Goal: Communication & Community: Share content

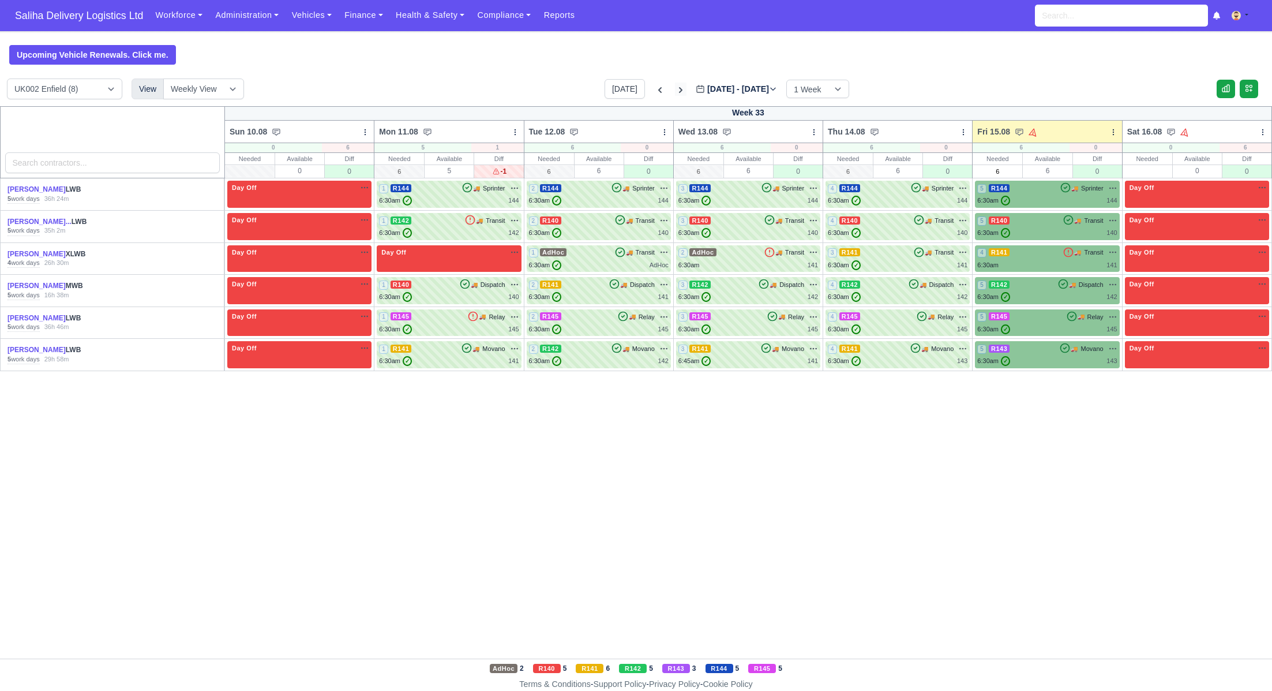
click at [675, 91] on icon at bounding box center [681, 90] width 12 height 12
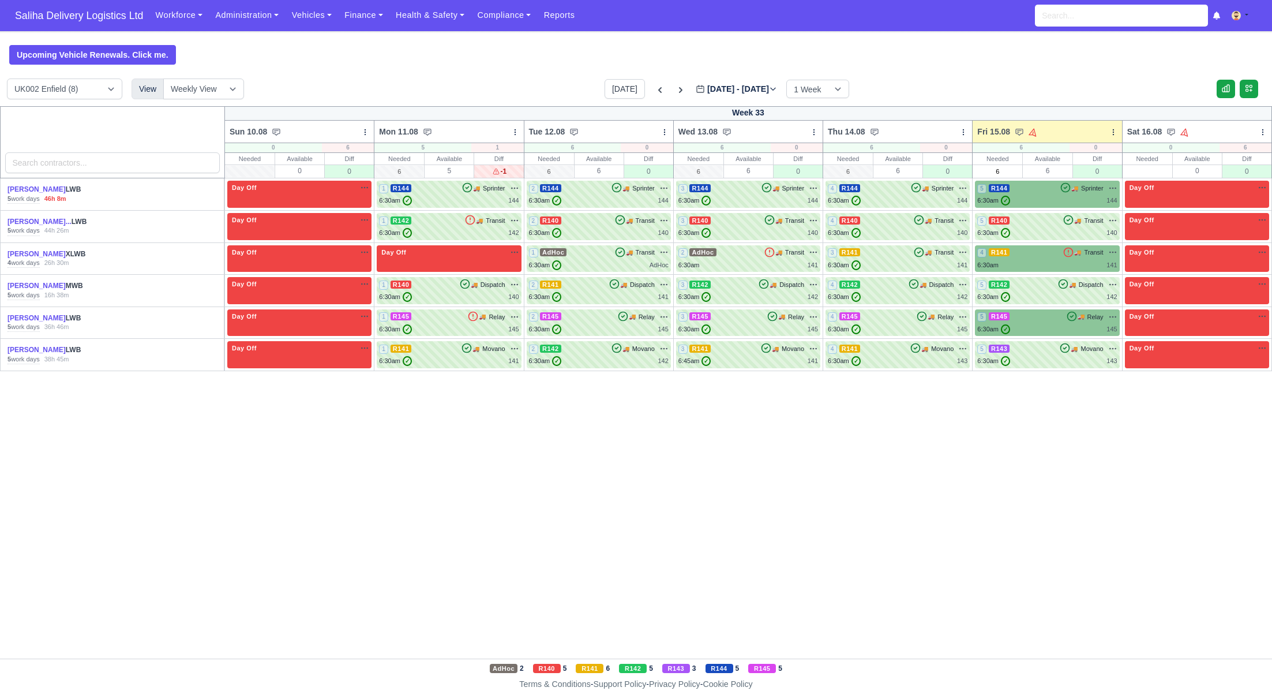
click at [87, 10] on span "Saliha Delivery Logistics Ltd" at bounding box center [79, 15] width 140 height 23
click at [675, 88] on icon at bounding box center [681, 90] width 12 height 12
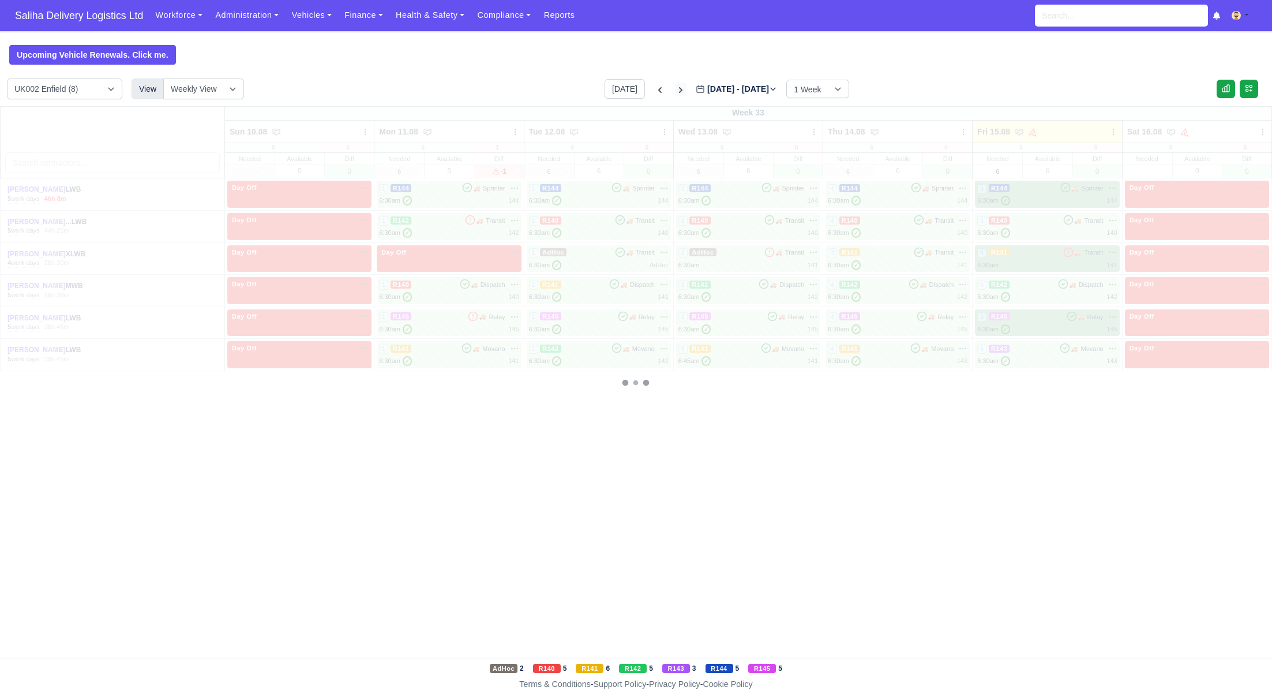
type input "2025-08-22"
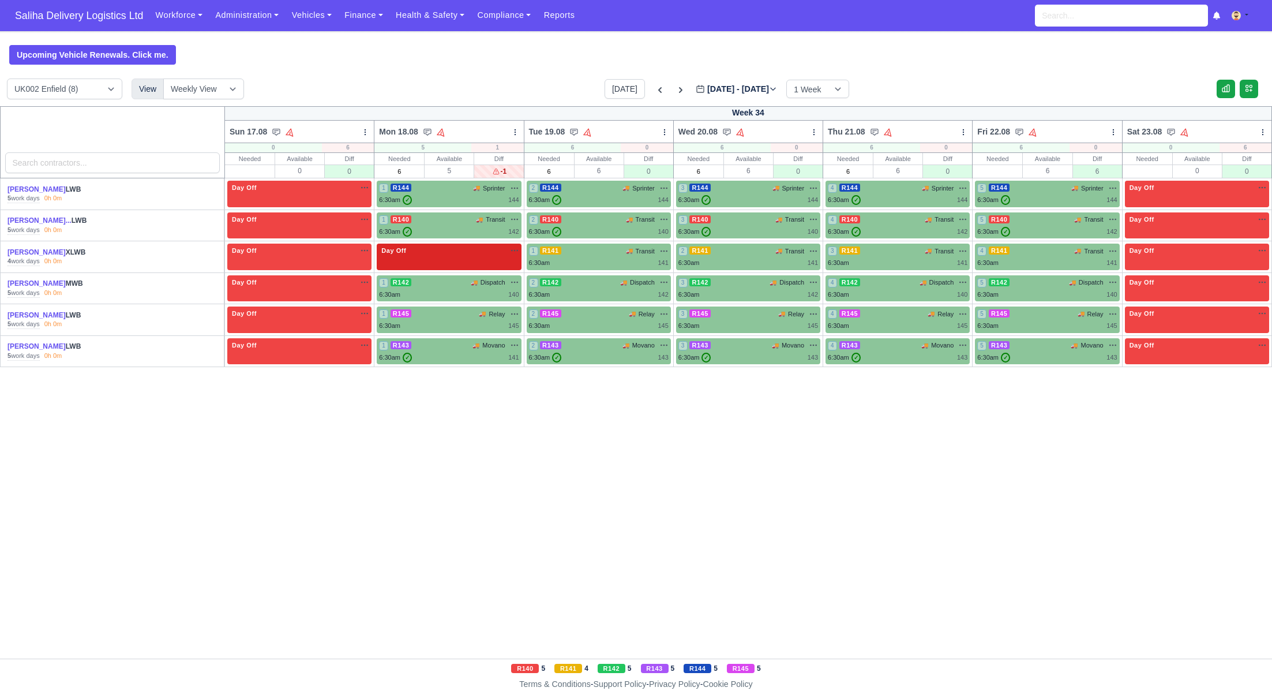
click at [444, 249] on div "Day Off Available" at bounding box center [449, 251] width 140 height 10
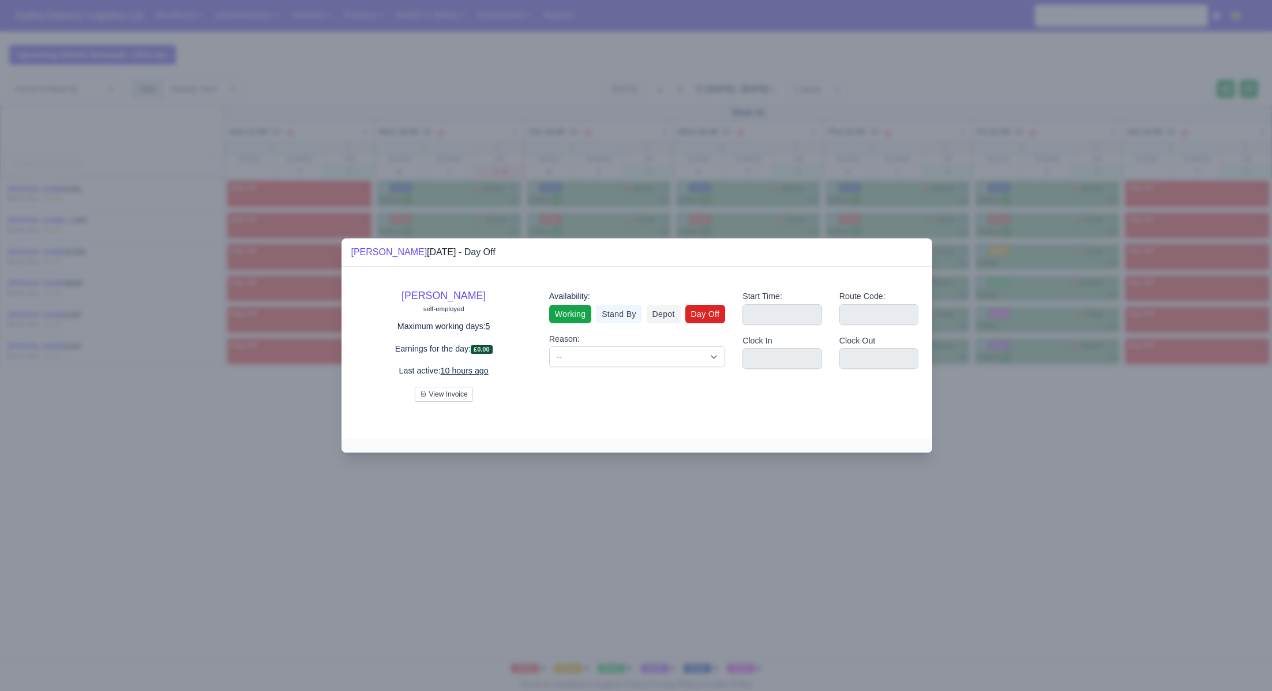
click at [584, 312] on link "Working" at bounding box center [570, 314] width 42 height 18
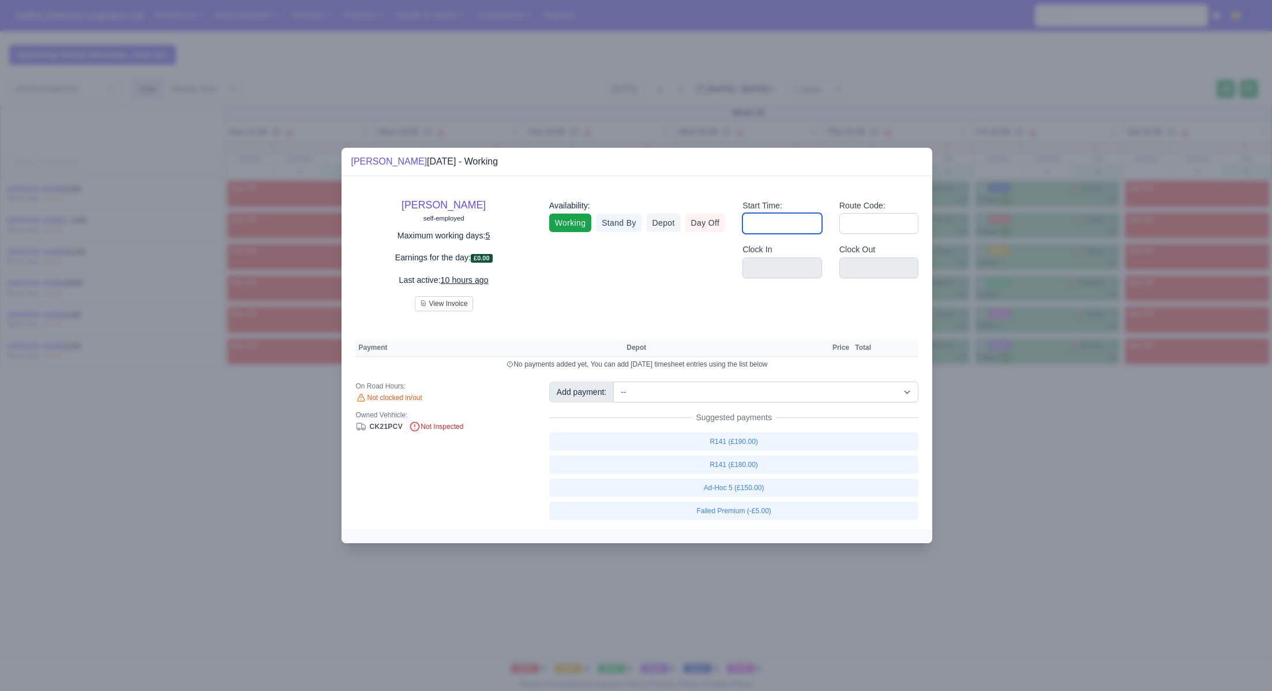
click at [787, 230] on input "Start Time:" at bounding box center [783, 223] width 80 height 21
type input "06:30"
click at [869, 225] on input "Route Code:" at bounding box center [880, 223] width 80 height 21
type input "141"
click at [1053, 579] on div at bounding box center [636, 345] width 1272 height 691
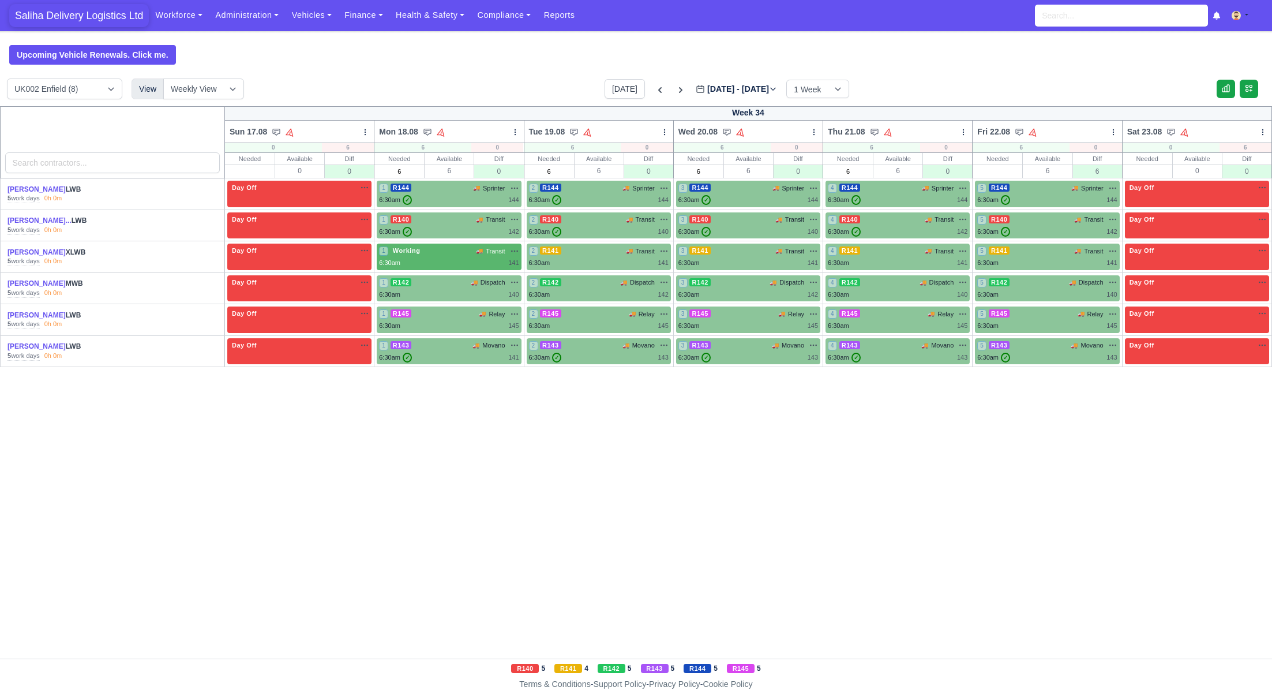
click at [114, 10] on span "Saliha Delivery Logistics Ltd" at bounding box center [79, 15] width 140 height 23
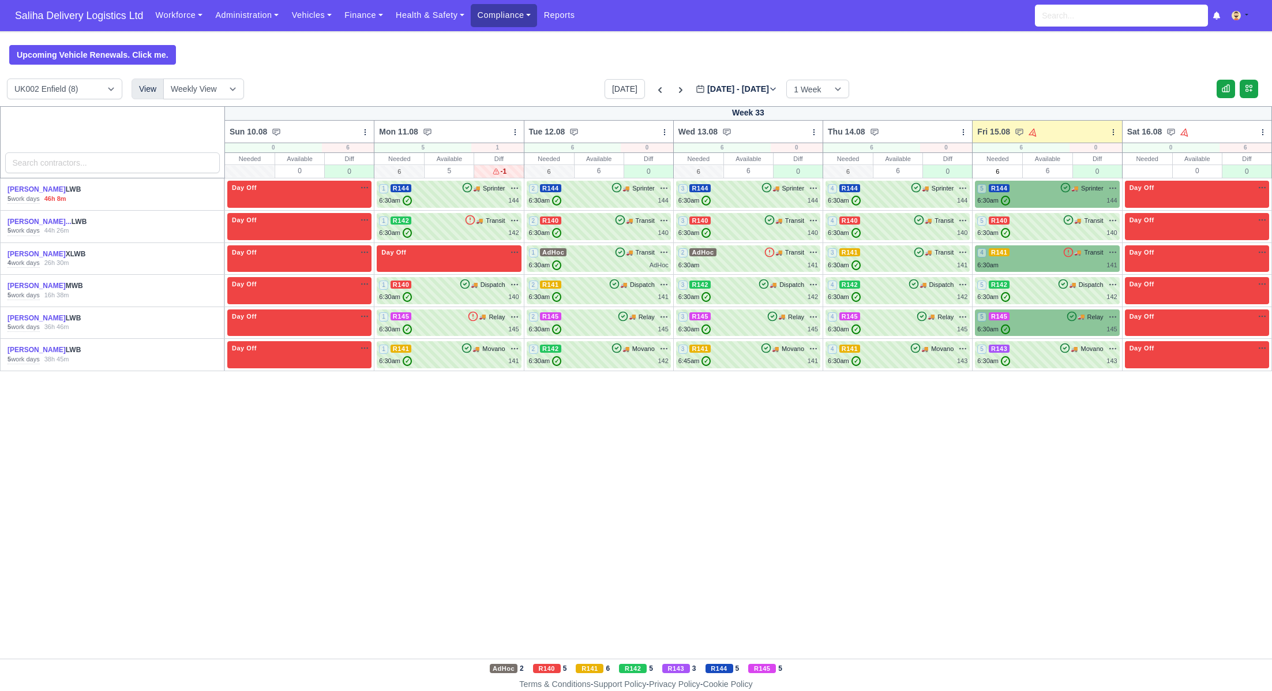
drag, startPoint x: 492, startPoint y: 15, endPoint x: 521, endPoint y: 37, distance: 35.8
click at [492, 15] on link "Compliance" at bounding box center [504, 15] width 66 height 23
click at [527, 113] on link "Communication Center" at bounding box center [527, 113] width 103 height 24
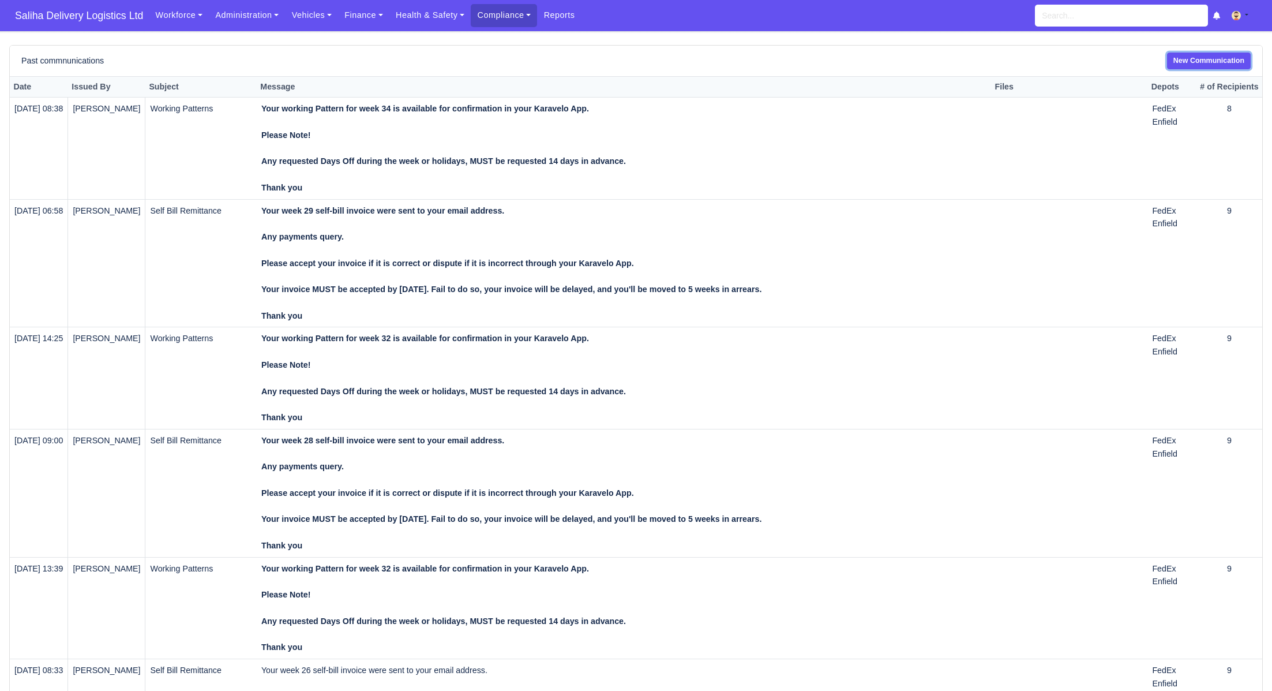
click at [1180, 56] on link "New Communication" at bounding box center [1209, 61] width 84 height 17
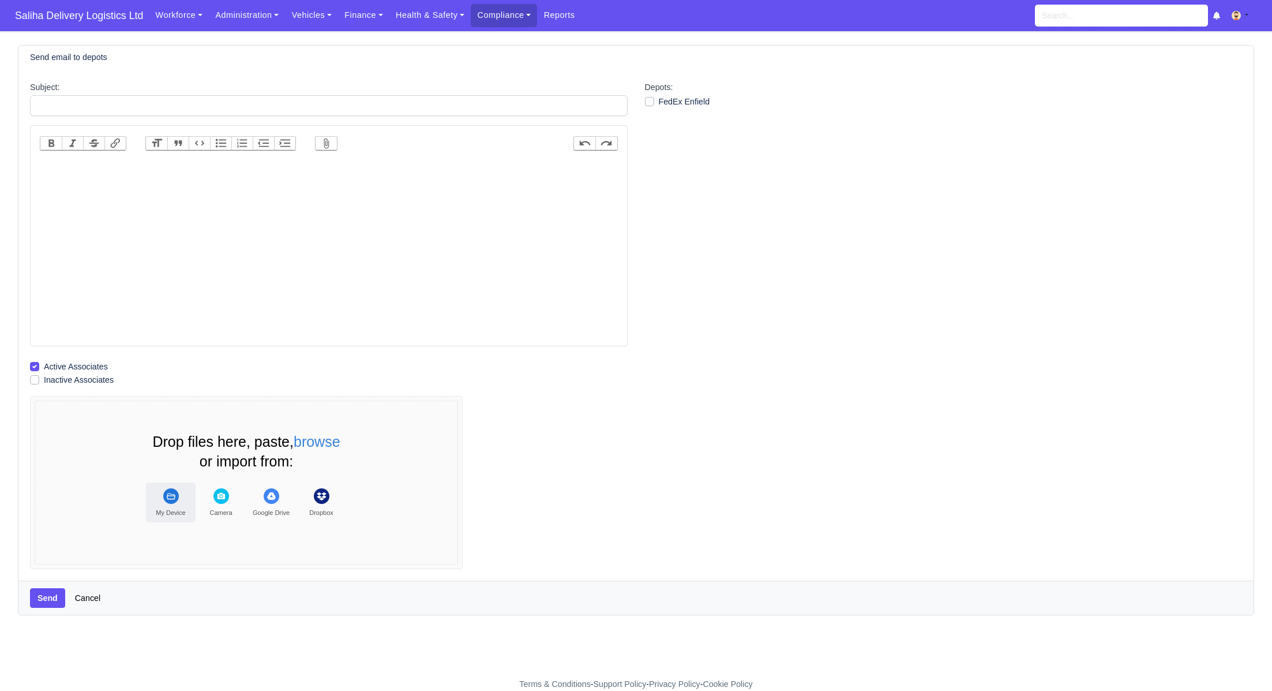
click at [164, 496] on rect "File Uploader" at bounding box center [171, 496] width 16 height 16
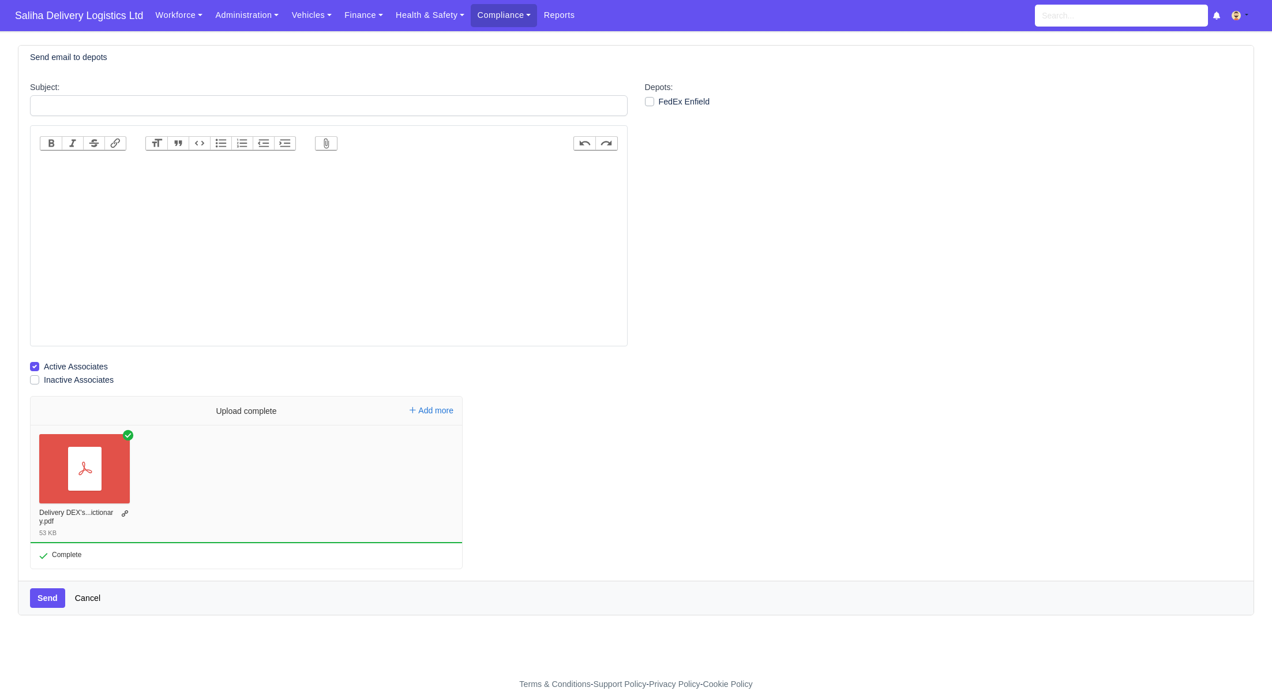
click at [259, 173] on trix-editor at bounding box center [329, 251] width 578 height 185
paste trix-editor "<div>Hi All</div><div><br></div><div>Thought you may want this as a useful note…"
drag, startPoint x: 44, startPoint y: 186, endPoint x: 93, endPoint y: 212, distance: 55.5
click at [45, 186] on div "Thought you may want this as a useful note DEX codes and when they are required…" at bounding box center [329, 192] width 568 height 12
drag, startPoint x: 166, startPoint y: 166, endPoint x: 48, endPoint y: 164, distance: 117.7
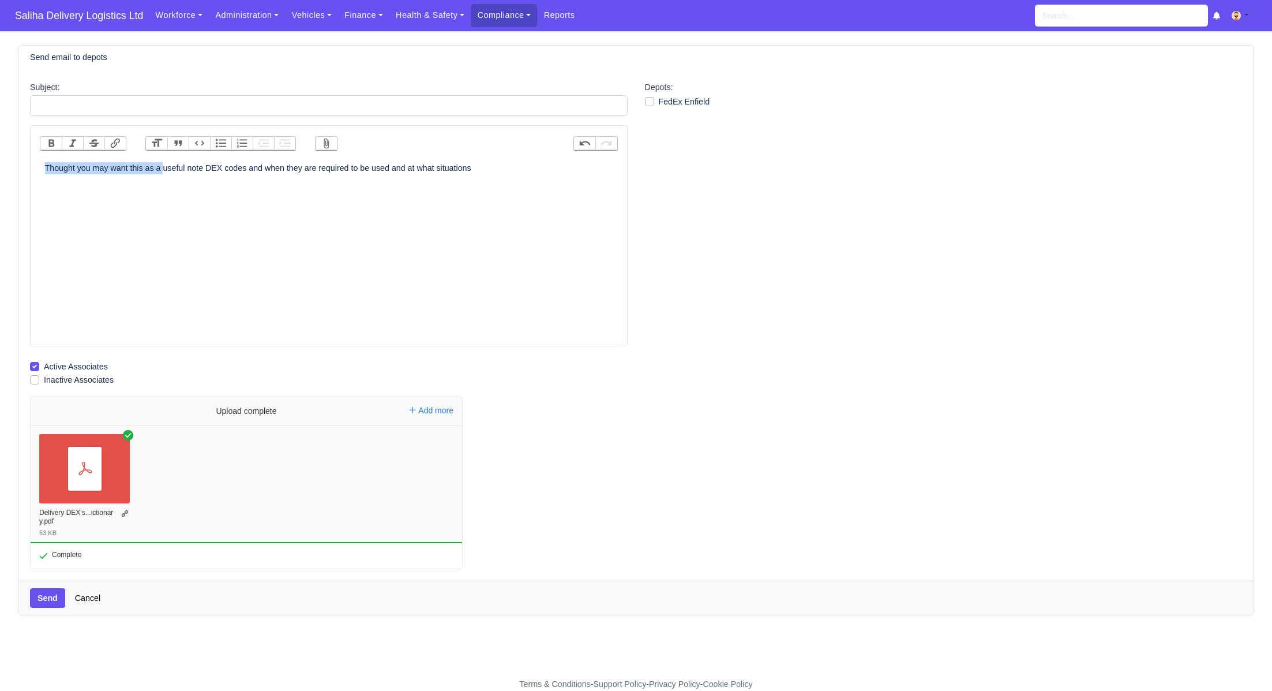
click at [47, 167] on div "Thought you may want this as a useful note DEX codes and when they are required…" at bounding box center [329, 168] width 568 height 12
drag, startPoint x: 106, startPoint y: 164, endPoint x: 112, endPoint y: 171, distance: 9.0
click at [106, 164] on div "Useful note DEX codes and when they are required to be used and at what situati…" at bounding box center [329, 168] width 568 height 12
click at [373, 170] on div "Useful note DEX codes and when they are required to be used and at what situati…" at bounding box center [329, 168] width 568 height 12
type trix-editor "<div>Useful note DEX codes and when they are required to be used and at what si…"
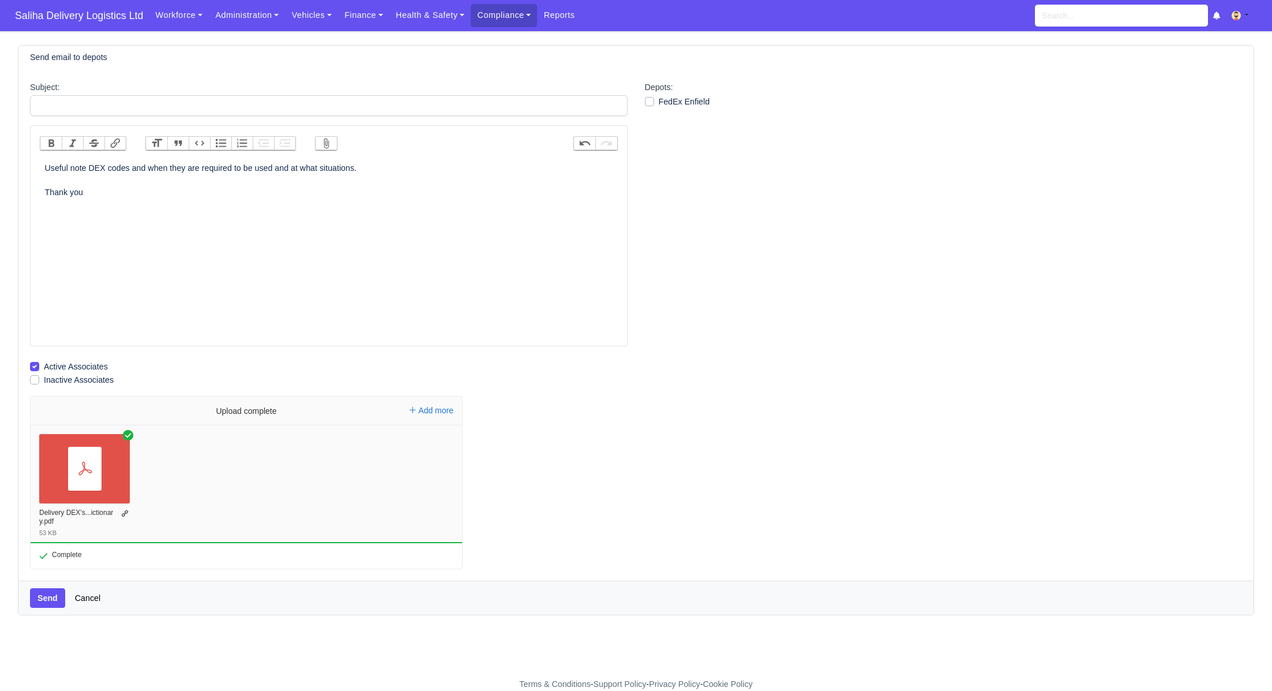
drag, startPoint x: 652, startPoint y: 100, endPoint x: 553, endPoint y: 62, distance: 105.2
click at [659, 100] on label "FedEx Enfield" at bounding box center [684, 101] width 51 height 13
click at [652, 100] on input "FedEx Enfield" at bounding box center [649, 99] width 9 height 9
checkbox input "true"
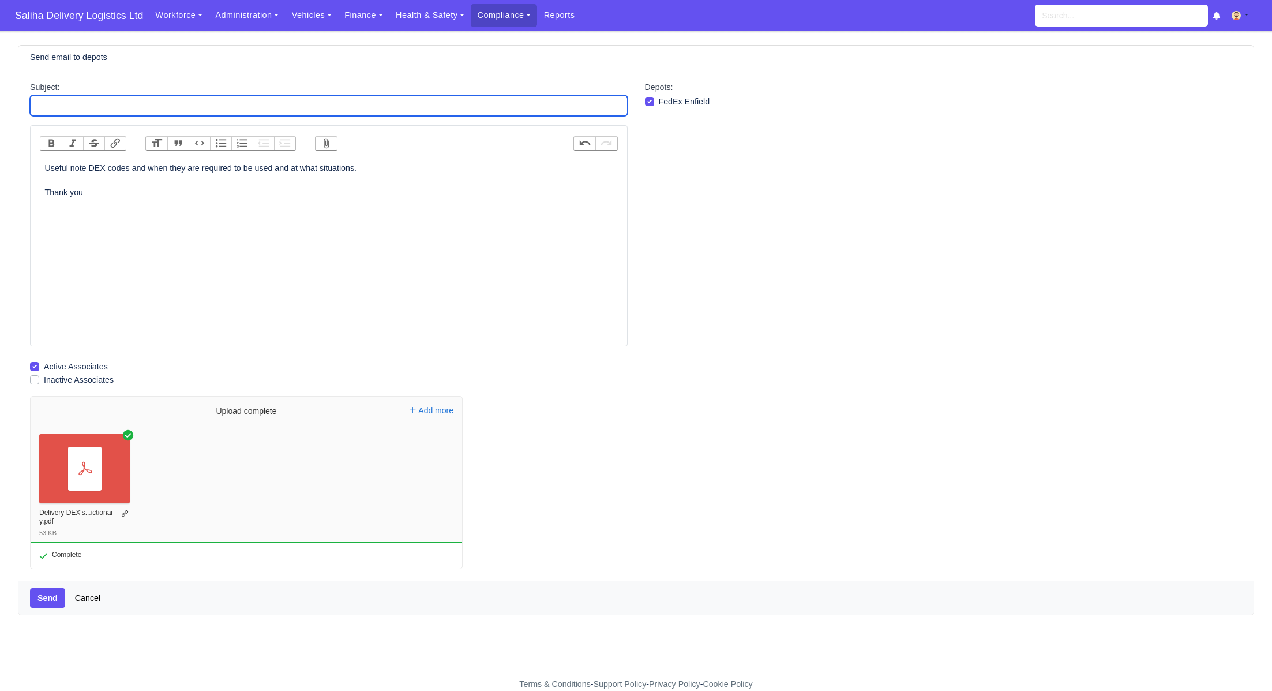
click at [362, 106] on input "Subject:" at bounding box center [329, 105] width 598 height 21
paste input "Delivery Exception (DEX) Scan Codes Dictionary"
type input "Delivery Exception (DEX) Scan Codes Dictionary"
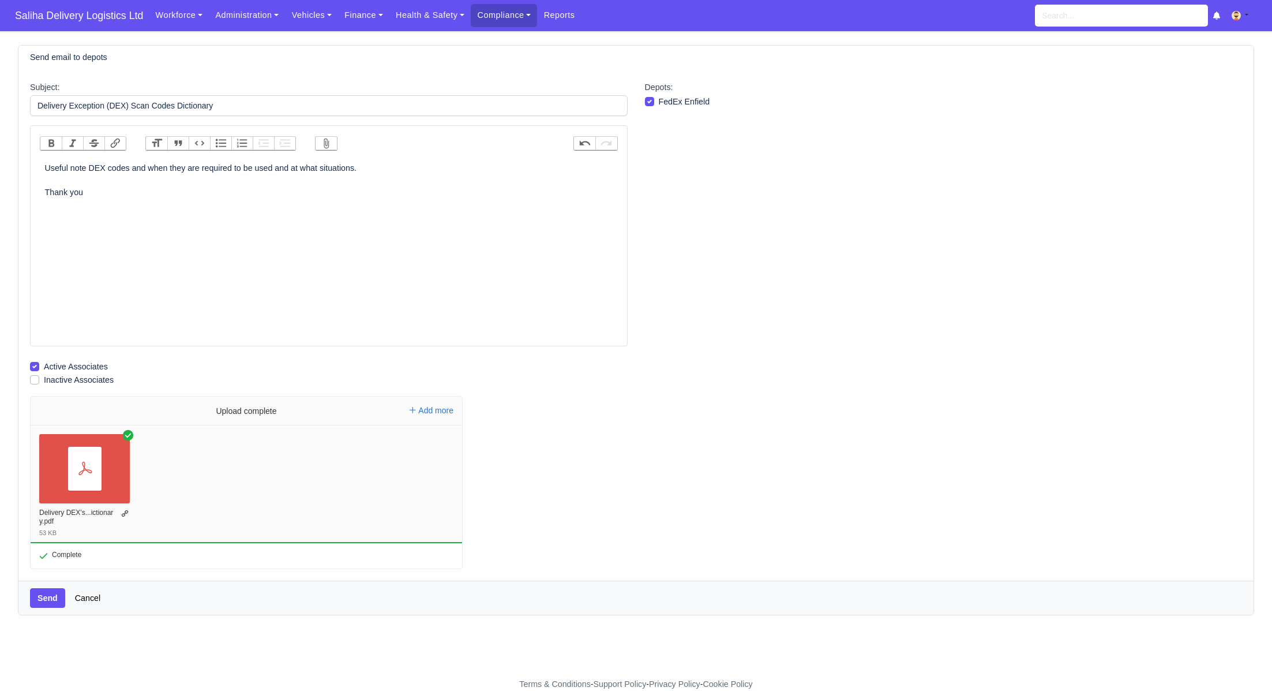
click at [390, 170] on div "Useful note DEX codes and when they are required to be used and at what situati…" at bounding box center [329, 180] width 568 height 37
click at [94, 189] on div "Useful note DEX codes and when they are required to be used and at what situati…" at bounding box center [329, 193] width 568 height 62
click at [150, 189] on div "Useful note DEX codes and when they are required to be used and at what situati…" at bounding box center [329, 193] width 568 height 62
type trix-editor "<div>Useful note DEX codes and when they are required to be used and at what si…"
click at [45, 593] on button "Send" at bounding box center [47, 598] width 35 height 20
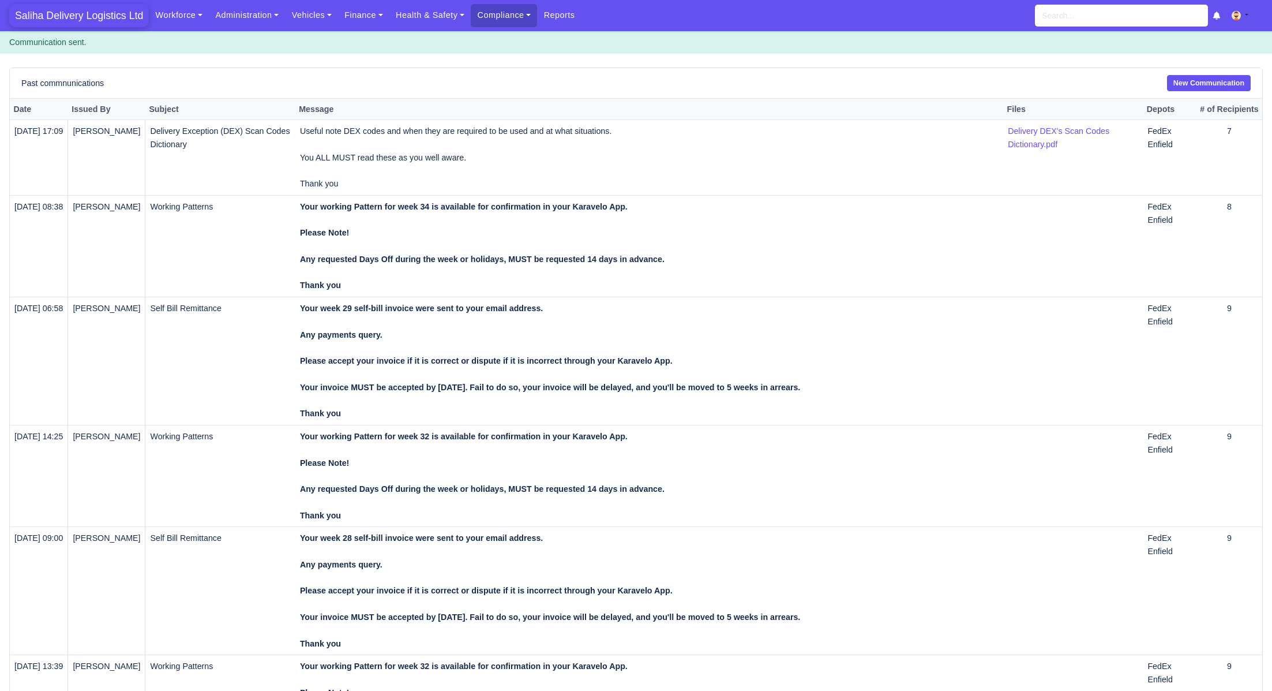
click at [100, 15] on span "Saliha Delivery Logistics Ltd" at bounding box center [79, 15] width 140 height 23
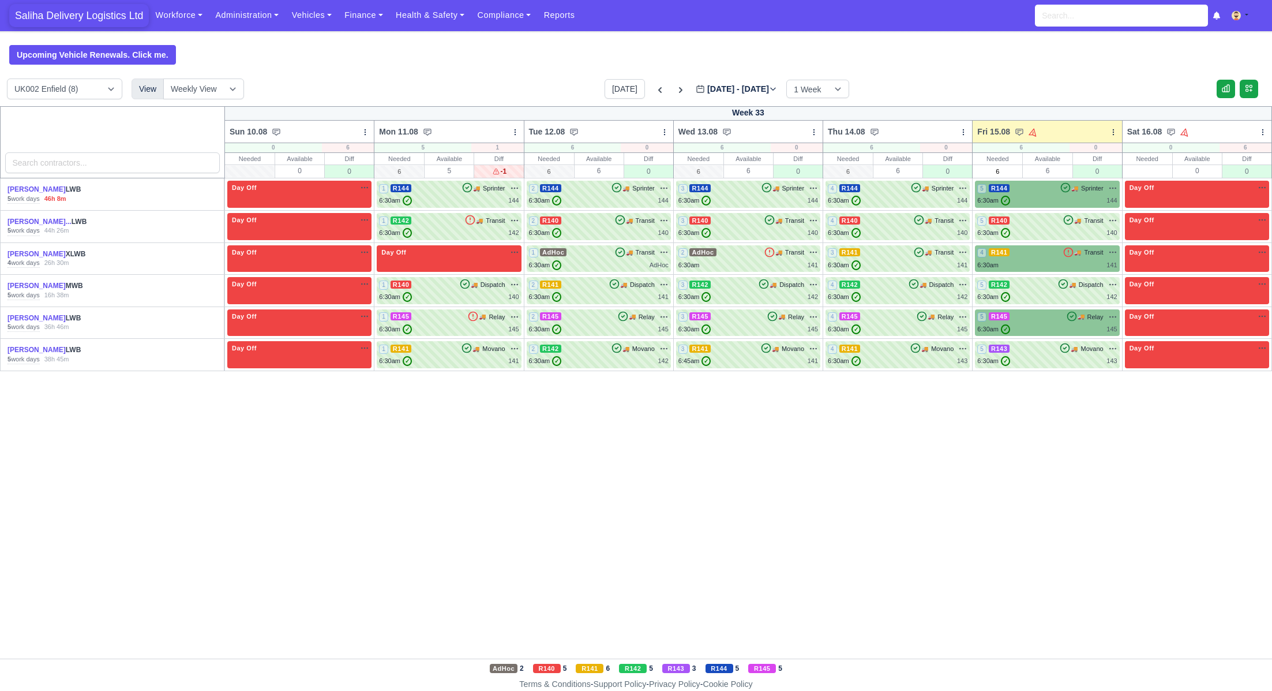
click at [96, 15] on span "Saliha Delivery Logistics Ltd" at bounding box center [79, 15] width 140 height 23
